Goal: Information Seeking & Learning: Learn about a topic

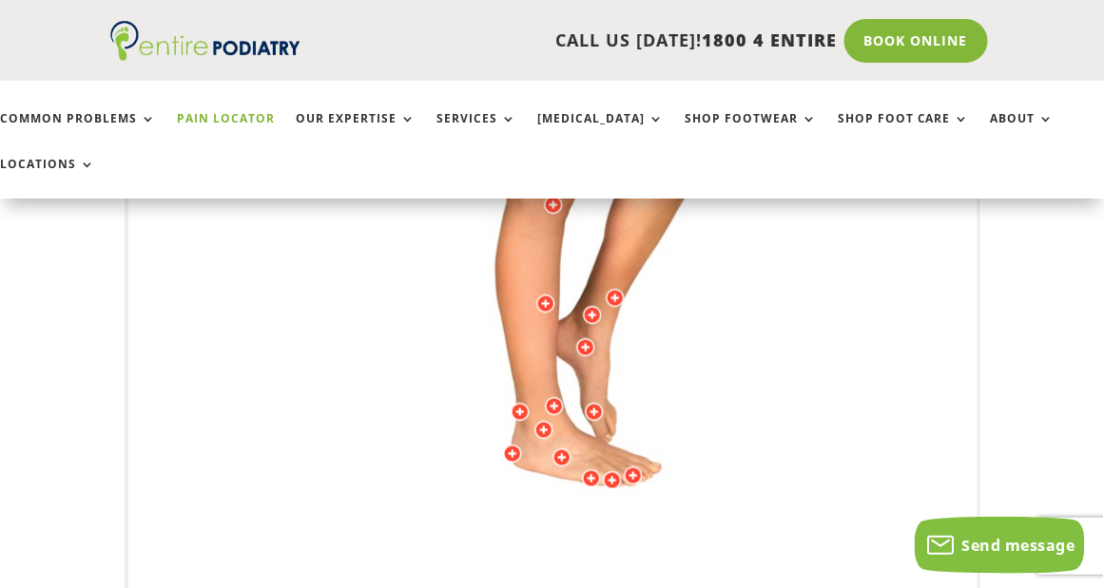
scroll to position [681, 0]
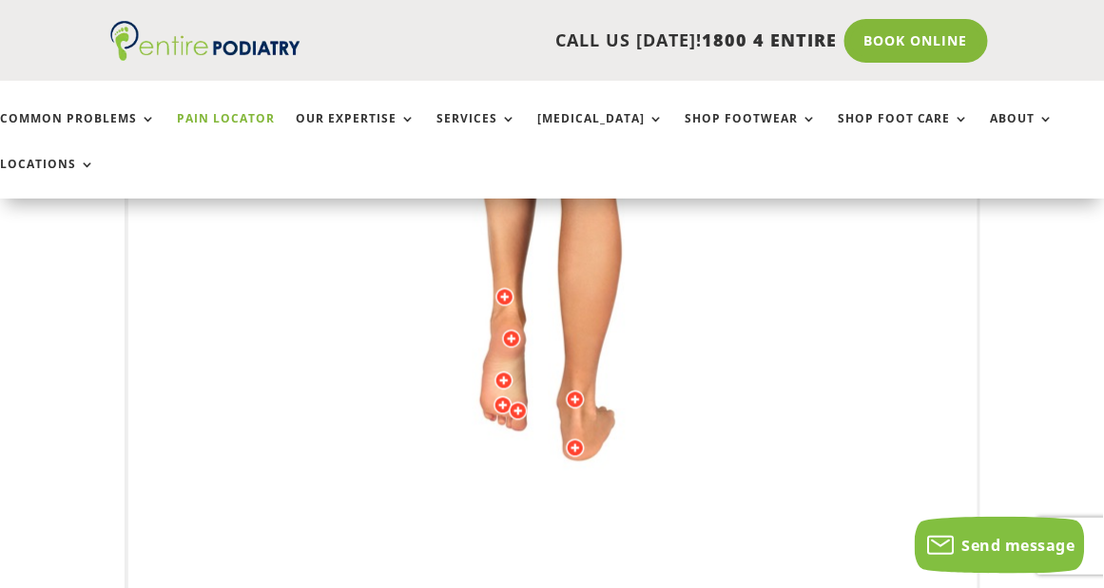
click at [518, 409] on div at bounding box center [518, 411] width 19 height 19
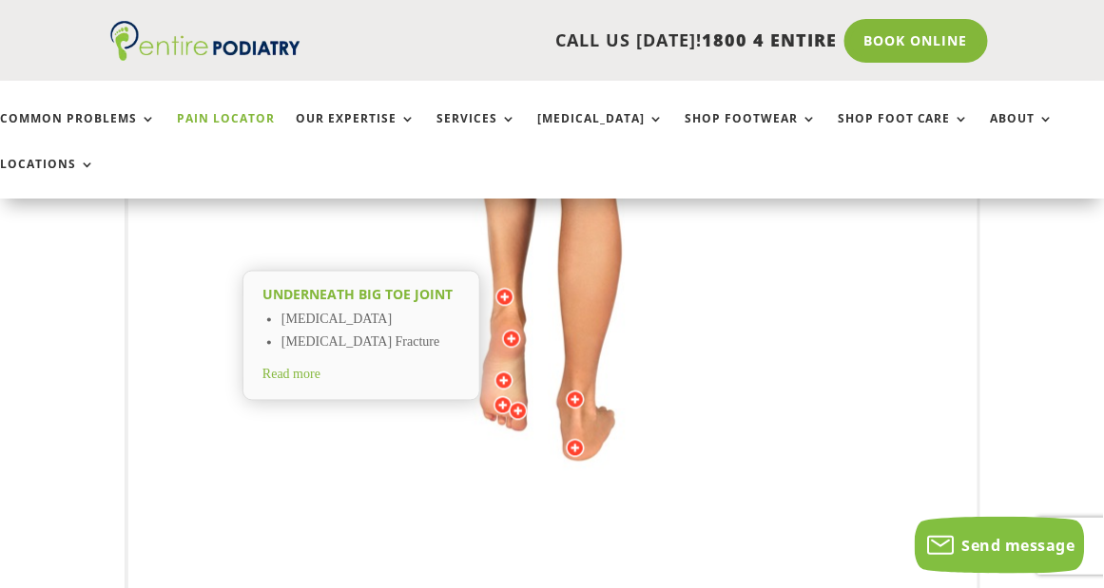
click at [498, 403] on div at bounding box center [502, 405] width 19 height 19
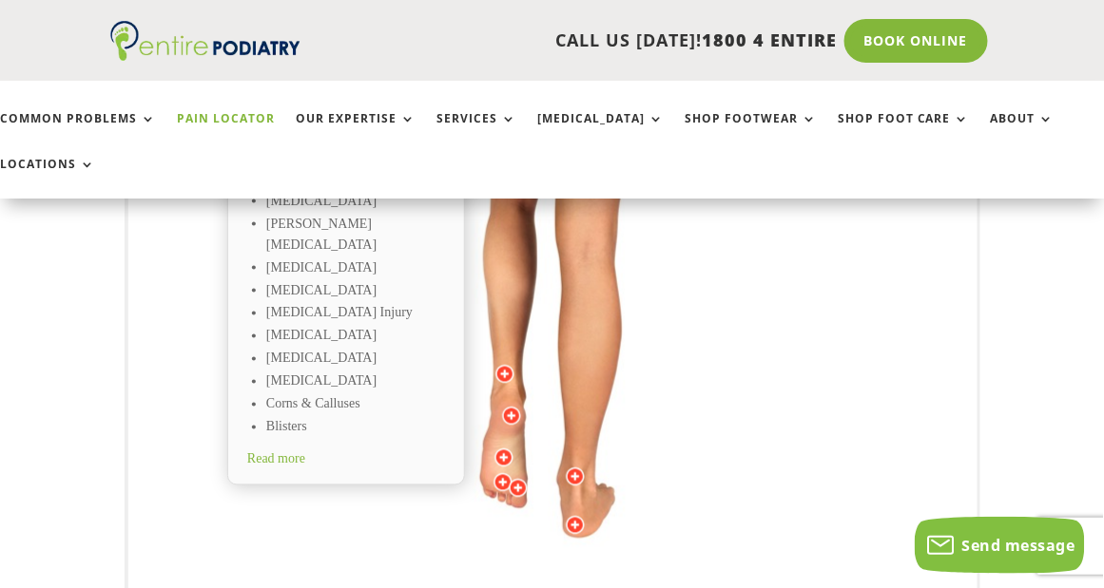
scroll to position [605, 0]
click at [492, 453] on img at bounding box center [552, 257] width 525 height 761
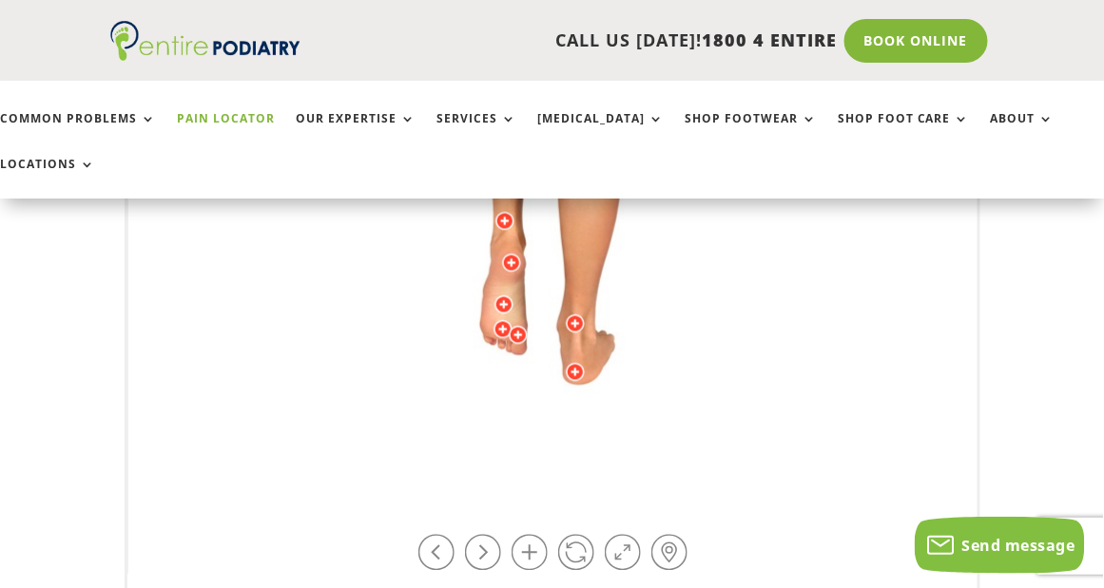
scroll to position [756, 0]
click at [434, 551] on link at bounding box center [436, 554] width 36 height 36
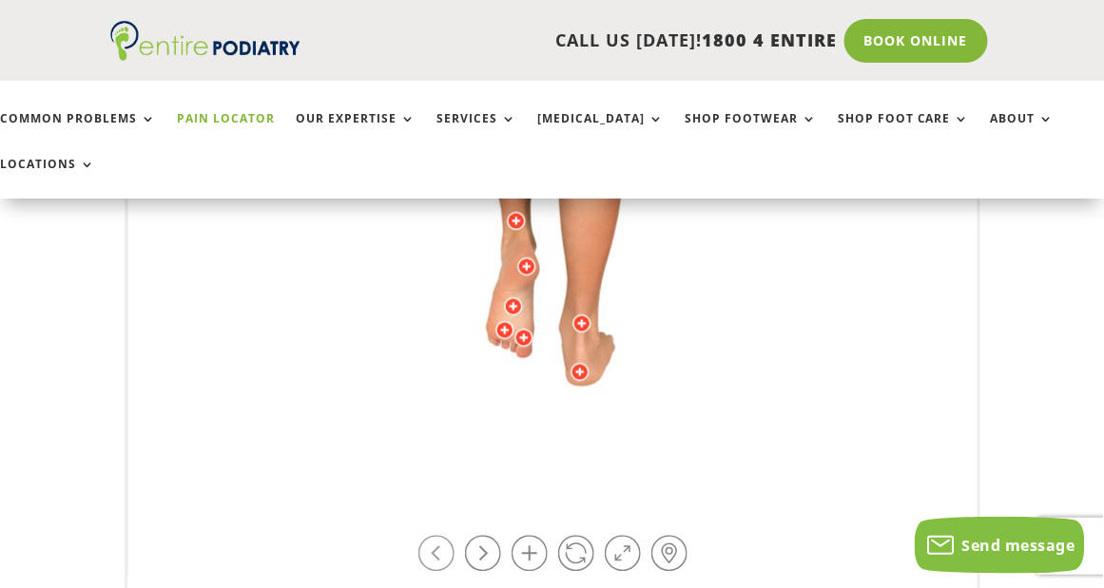
click at [434, 553] on link at bounding box center [436, 554] width 36 height 36
click at [486, 552] on link at bounding box center [483, 554] width 36 height 36
click at [442, 551] on link at bounding box center [436, 554] width 36 height 36
click at [502, 323] on div at bounding box center [504, 330] width 19 height 19
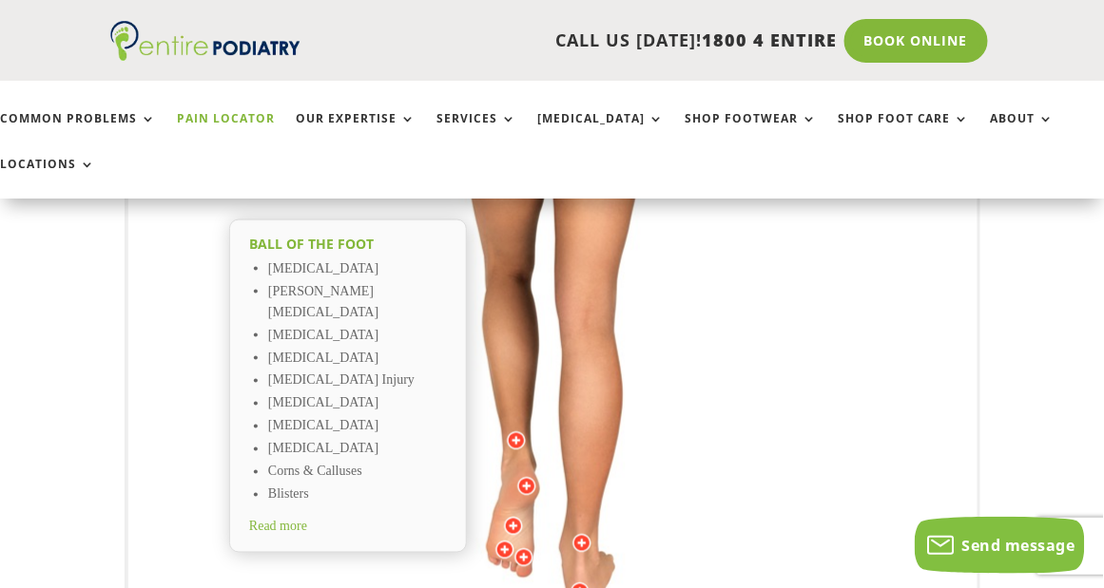
scroll to position [529, 0]
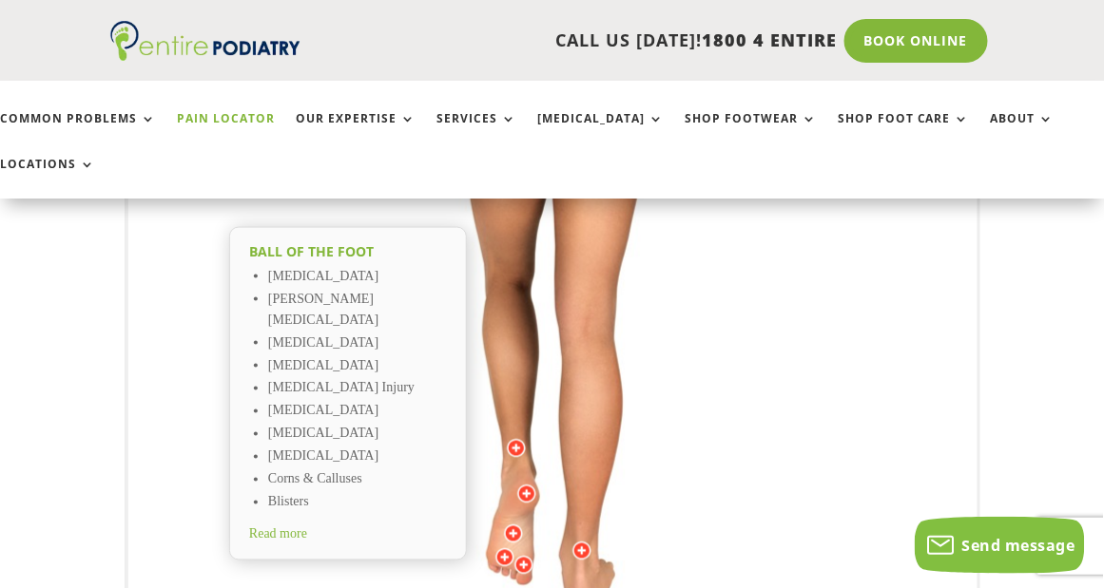
click at [512, 529] on div at bounding box center [513, 534] width 19 height 19
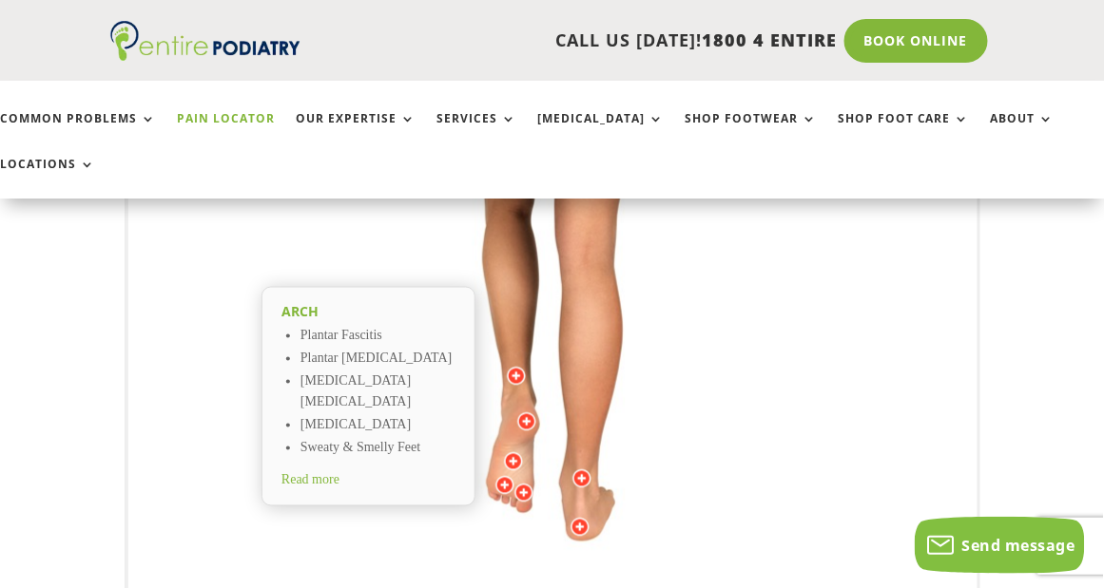
scroll to position [604, 0]
click at [509, 482] on div at bounding box center [504, 482] width 19 height 19
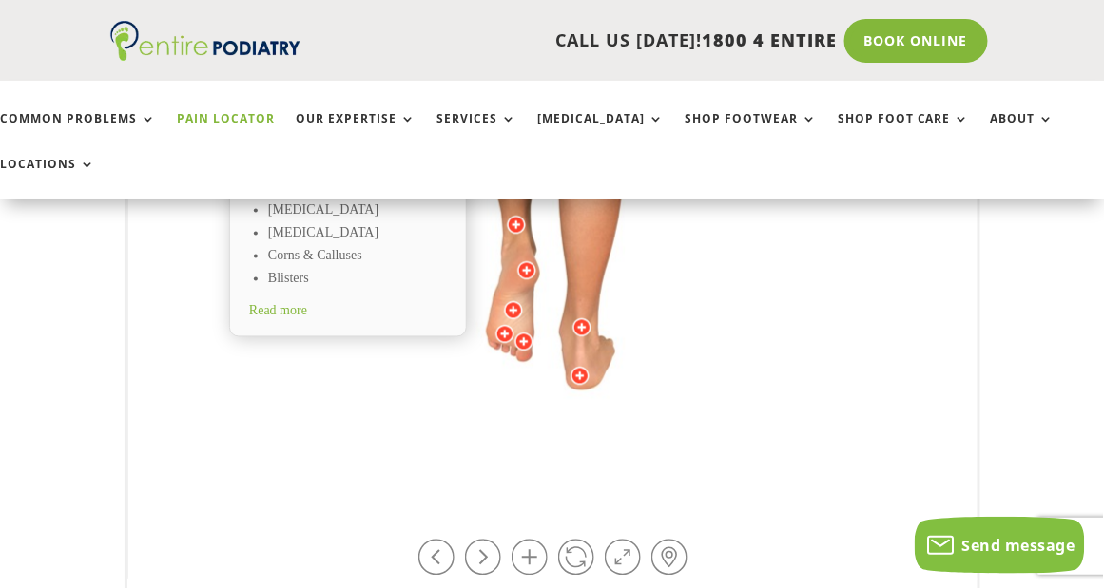
scroll to position [755, 0]
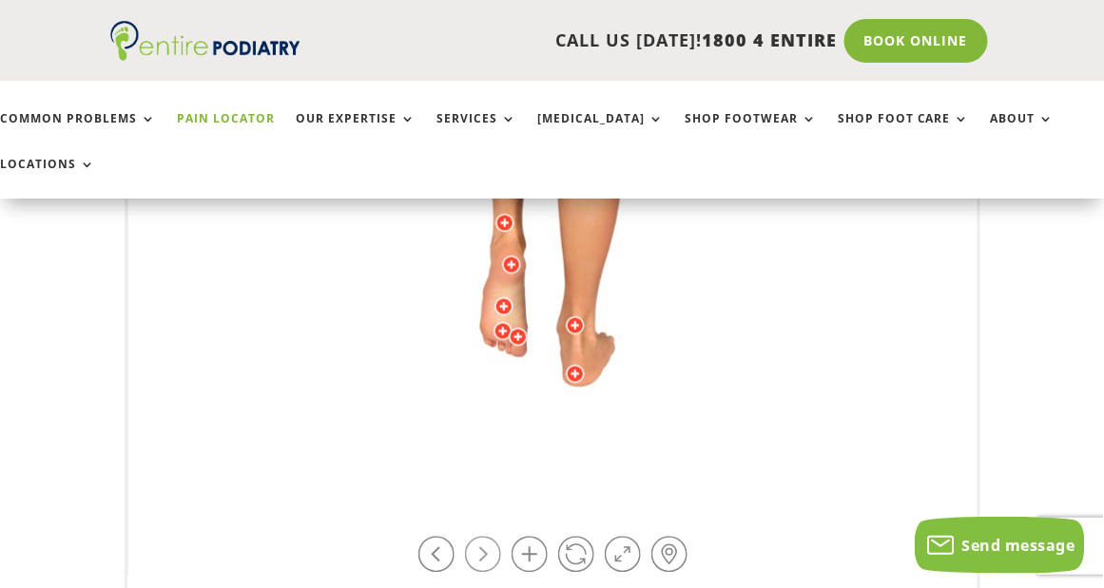
click at [491, 556] on link at bounding box center [483, 555] width 36 height 36
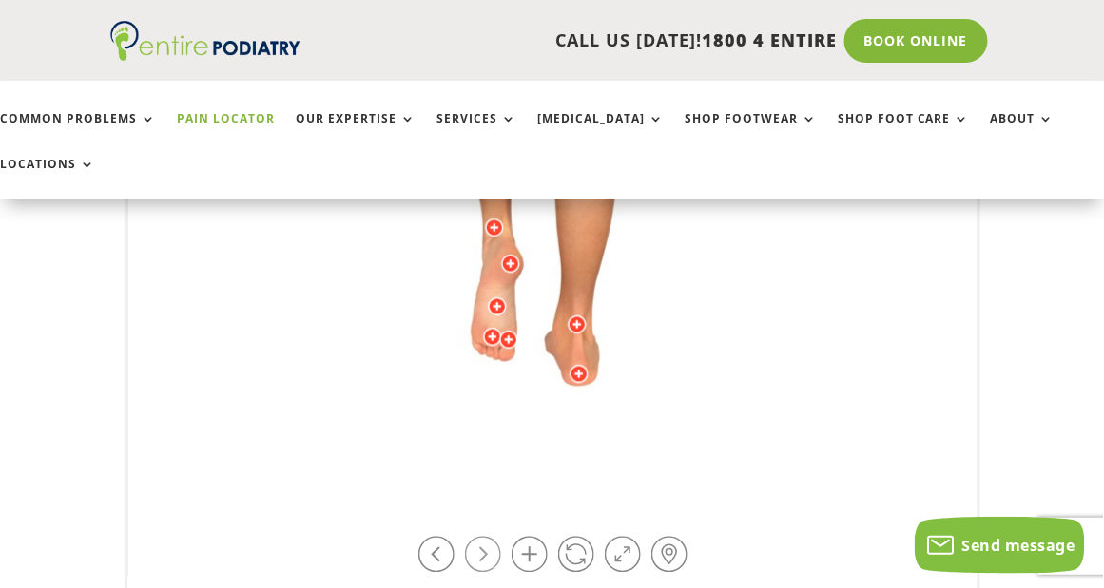
click at [492, 556] on link at bounding box center [483, 555] width 36 height 36
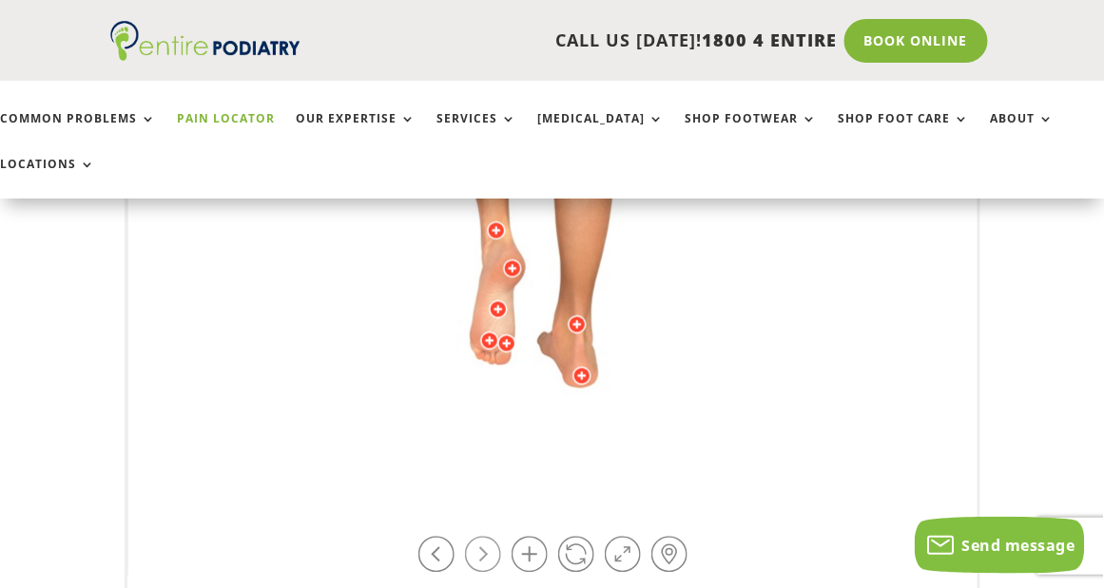
click at [493, 556] on link at bounding box center [483, 555] width 36 height 36
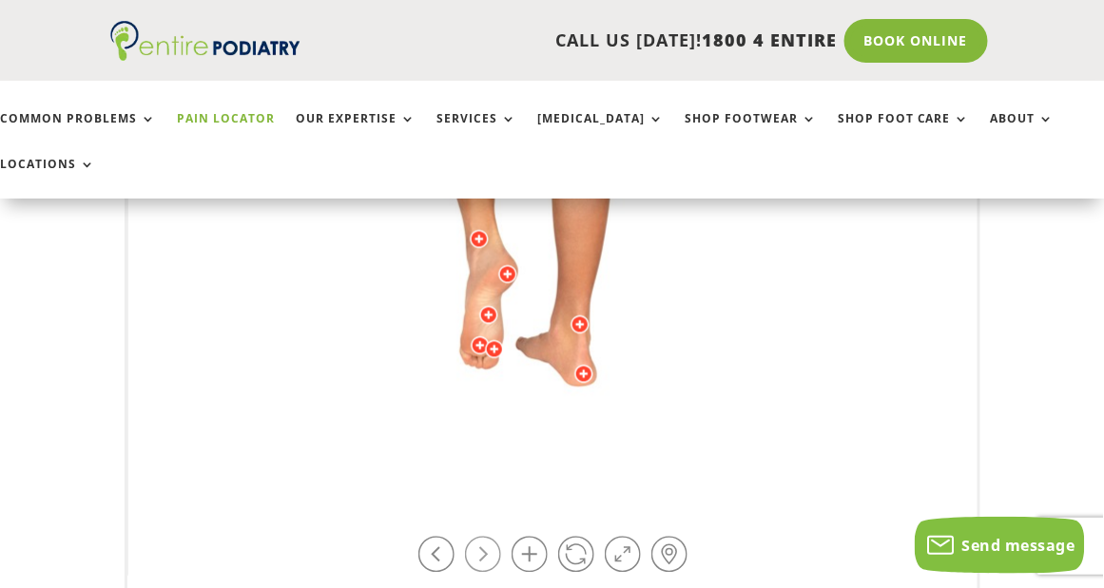
click at [493, 556] on link at bounding box center [483, 555] width 36 height 36
click at [478, 341] on div at bounding box center [480, 346] width 19 height 19
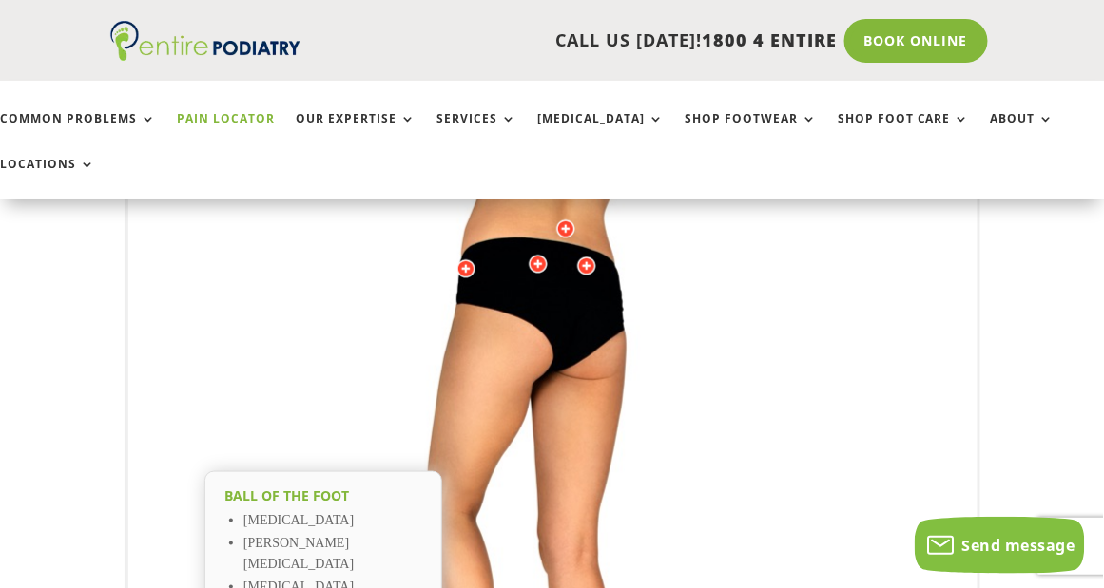
scroll to position [296, 0]
